Goal: Task Accomplishment & Management: Complete application form

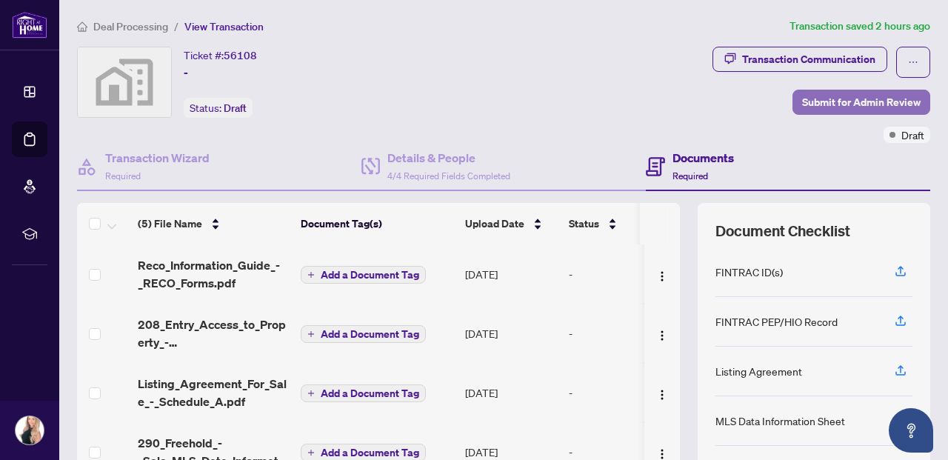
click at [826, 99] on span "Submit for Admin Review" at bounding box center [861, 102] width 118 height 24
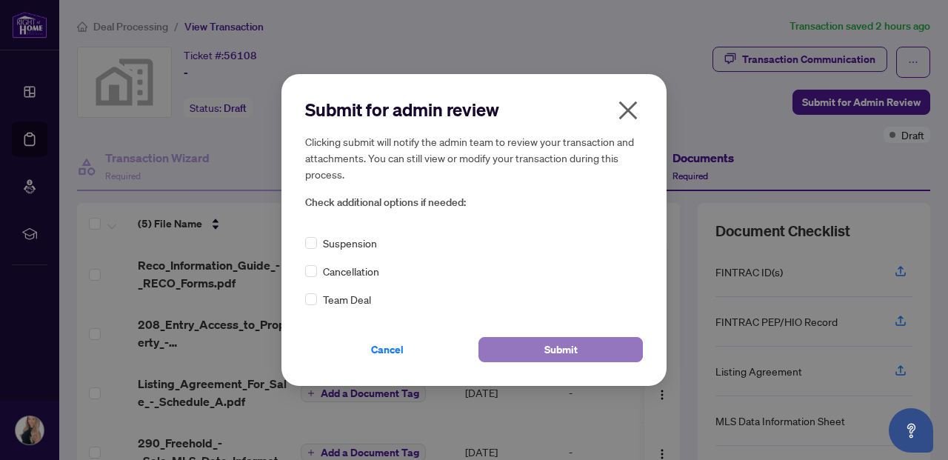
click at [561, 360] on span "Submit" at bounding box center [560, 350] width 33 height 24
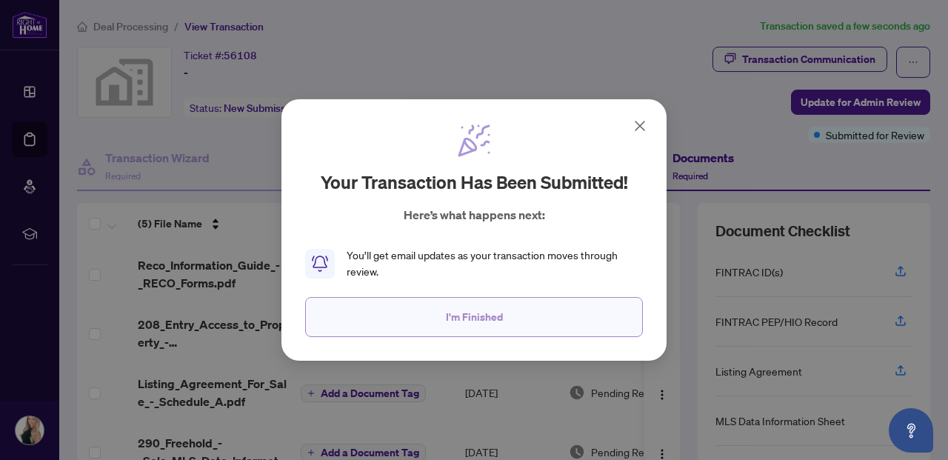
click at [406, 325] on button "I'm Finished" at bounding box center [474, 317] width 338 height 40
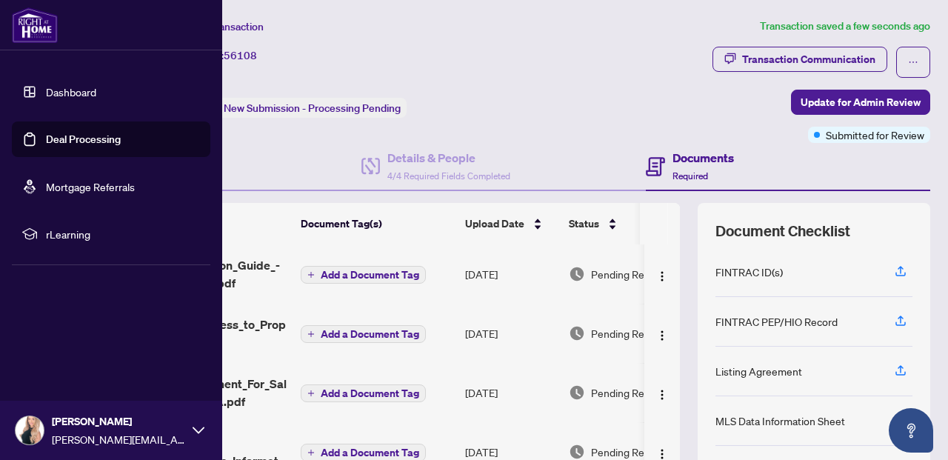
click at [68, 87] on link "Dashboard" at bounding box center [71, 91] width 50 height 13
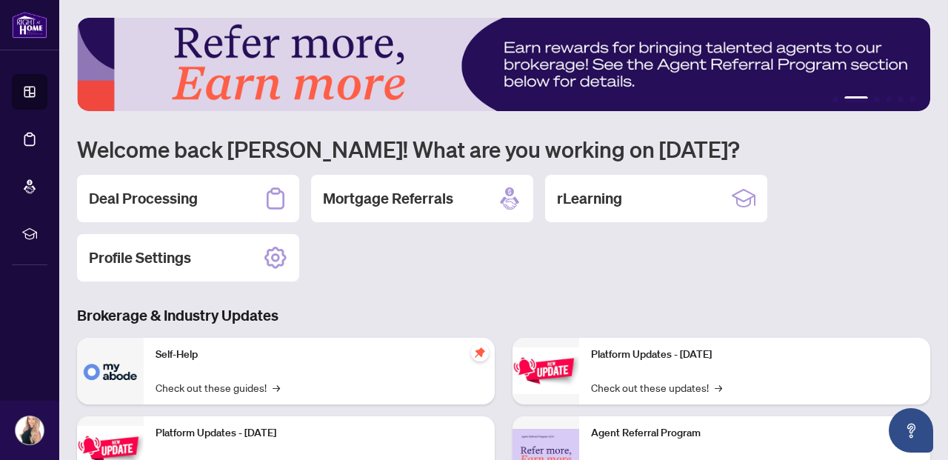
click at [441, 285] on div "1 2 3 4 5 6 Welcome back [PERSON_NAME]! What are you working on [DATE]? Deal Pr…" at bounding box center [503, 340] width 853 height 644
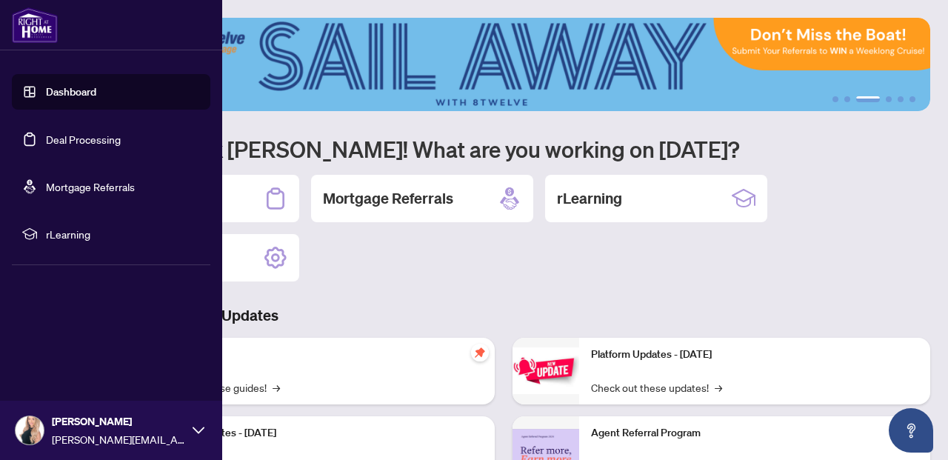
click at [79, 94] on link "Dashboard" at bounding box center [71, 91] width 50 height 13
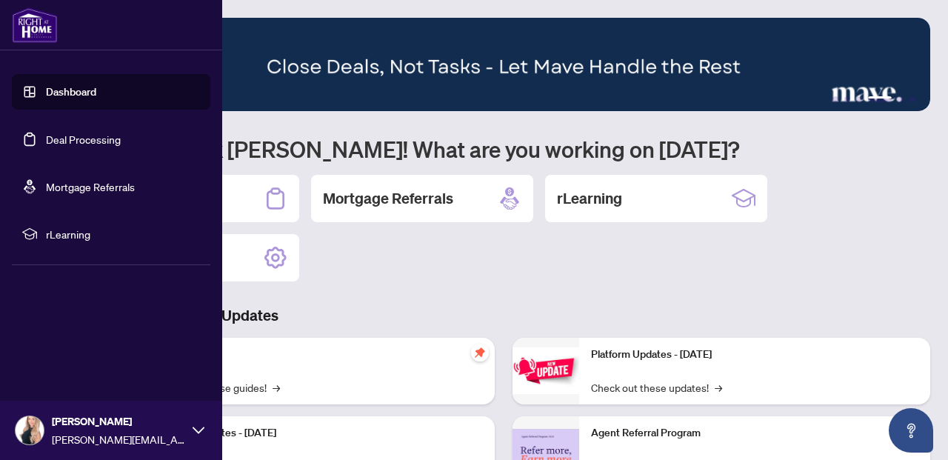
click at [33, 31] on img at bounding box center [35, 25] width 46 height 36
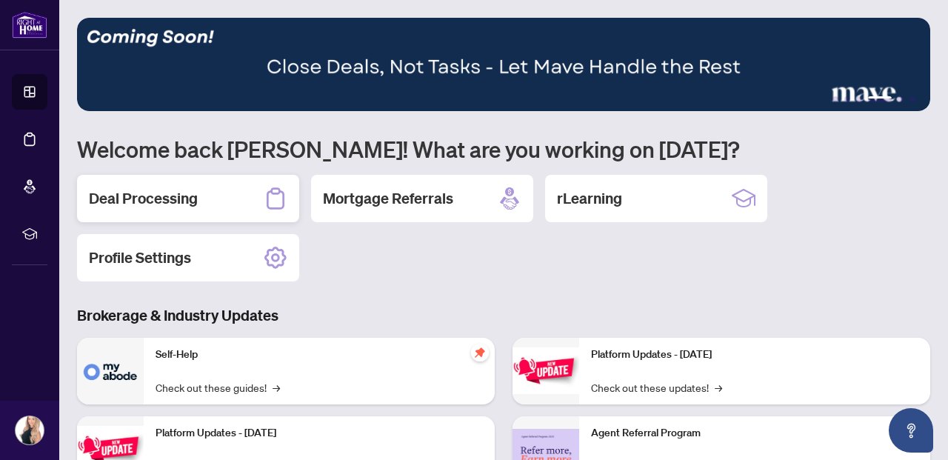
click at [173, 195] on h2 "Deal Processing" at bounding box center [143, 198] width 109 height 21
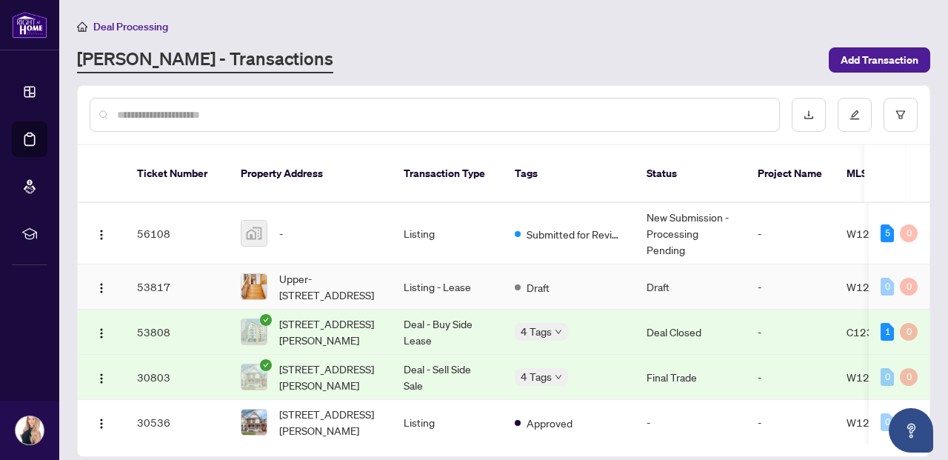
click at [483, 270] on td "Listing - Lease" at bounding box center [447, 286] width 111 height 45
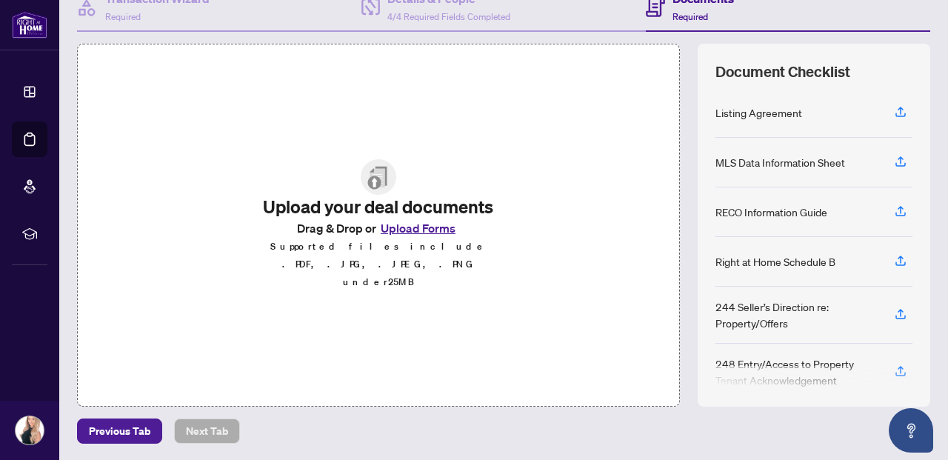
scroll to position [17, 0]
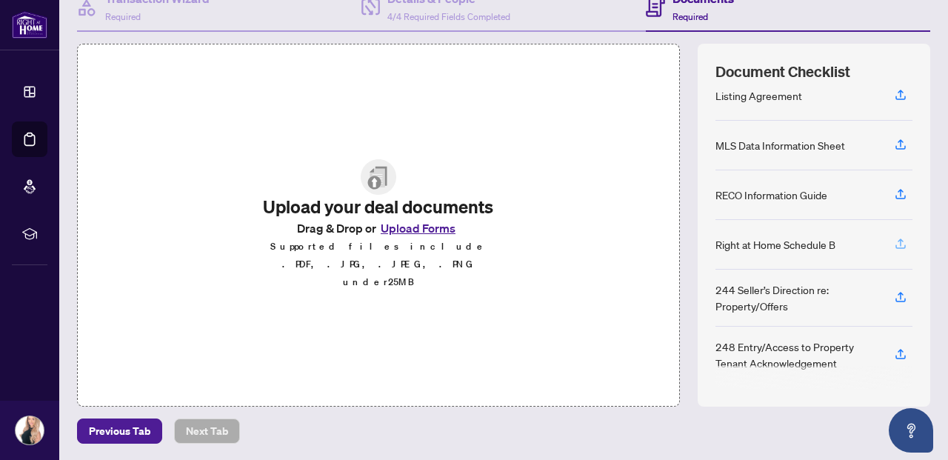
click at [902, 241] on icon "button" at bounding box center [900, 243] width 13 height 13
